Goal: Check status: Check status

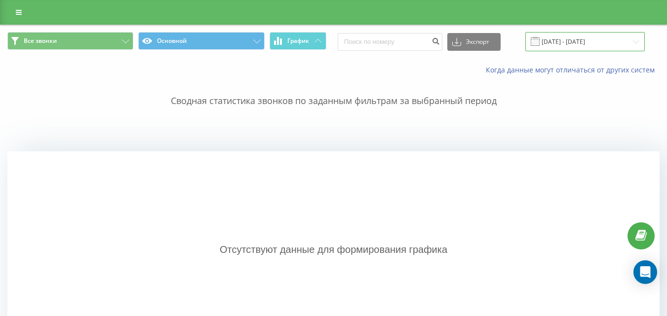
click at [575, 41] on input "[DATE] - [DATE]" at bounding box center [584, 41] width 119 height 19
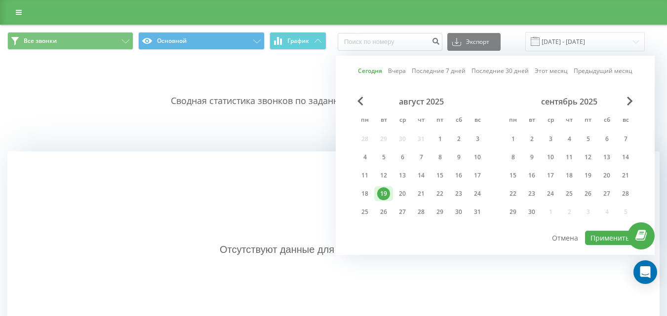
click at [380, 191] on div "19" at bounding box center [383, 194] width 13 height 13
click at [601, 237] on button "Применить" at bounding box center [610, 238] width 50 height 14
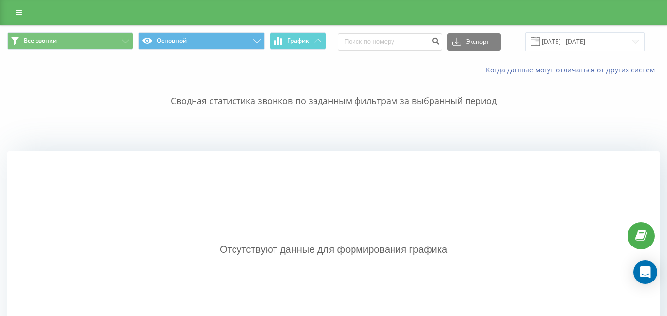
click at [268, 138] on div "Сводная статистика звонков по заданным фильтрам за выбранный период Отсутствуют…" at bounding box center [333, 211] width 652 height 273
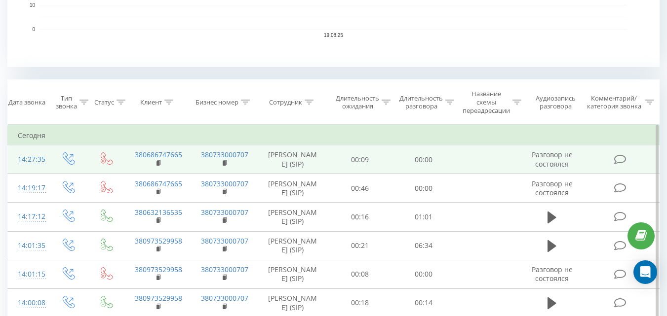
scroll to position [395, 0]
